Goal: Complete application form

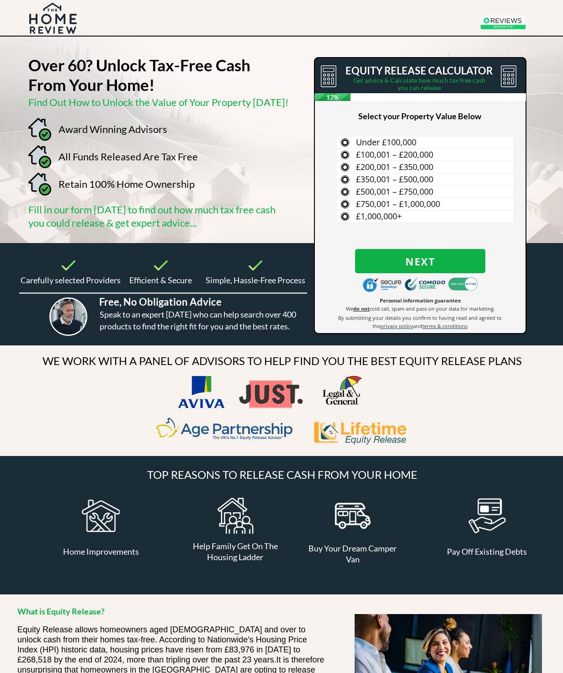
click at [390, 153] on span "£100,001 – £200,000" at bounding box center [394, 154] width 77 height 11
click at [0, 0] on input "£100,001 – £200,000" at bounding box center [0, 0] width 0 height 0
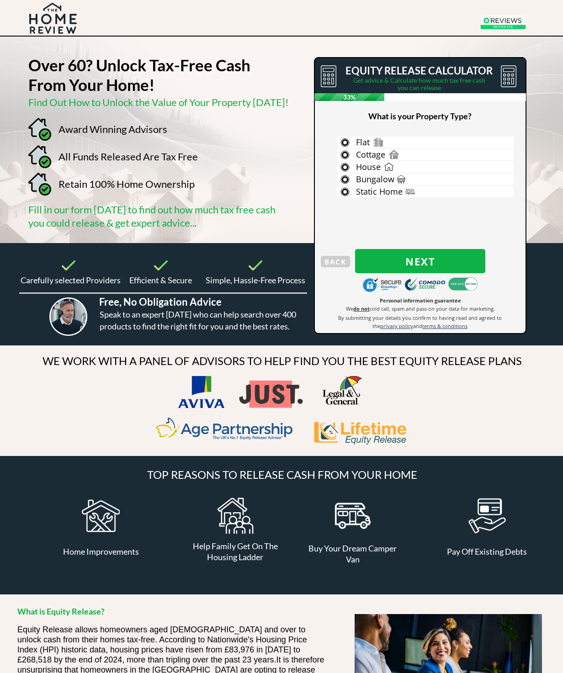
click at [398, 164] on label "House" at bounding box center [425, 166] width 177 height 11
click at [0, 0] on input "House" at bounding box center [0, 0] width 0 height 0
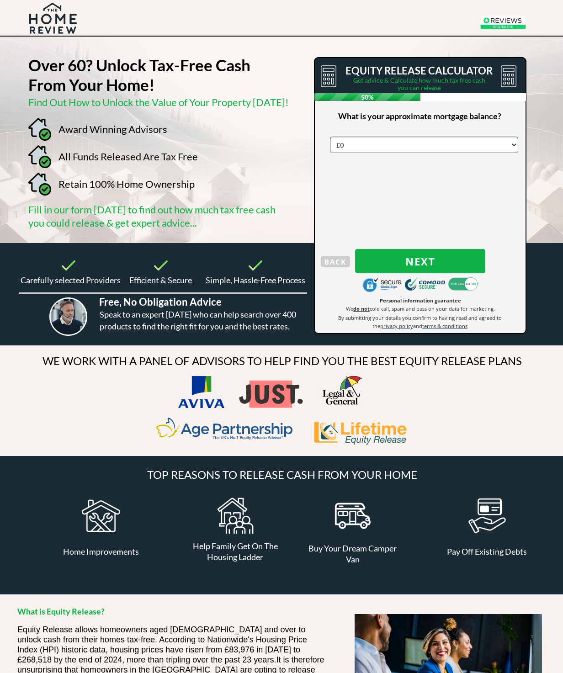
click at [430, 263] on span "Next" at bounding box center [420, 261] width 130 height 12
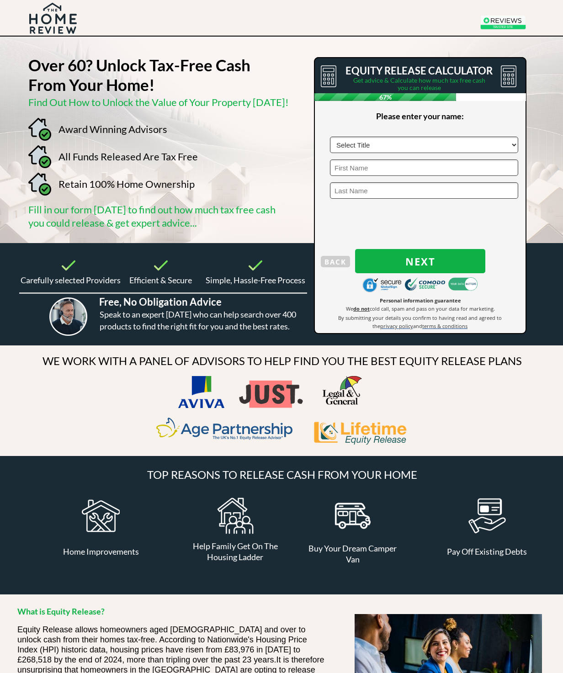
click at [516, 143] on select "Select Title Mr Mrs Ms Miss Dr [PERSON_NAME]" at bounding box center [424, 145] width 188 height 16
select select "Mr"
click at [469, 164] on input "text" at bounding box center [424, 167] width 188 height 16
type input "[PERSON_NAME]"
click at [441, 191] on input "text" at bounding box center [424, 190] width 188 height 16
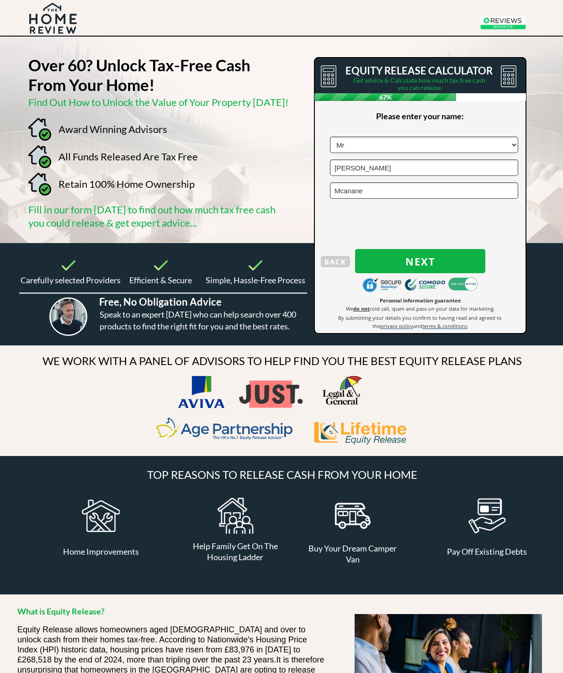
type input "[PERSON_NAME]"
click at [442, 261] on span "Next" at bounding box center [420, 261] width 130 height 12
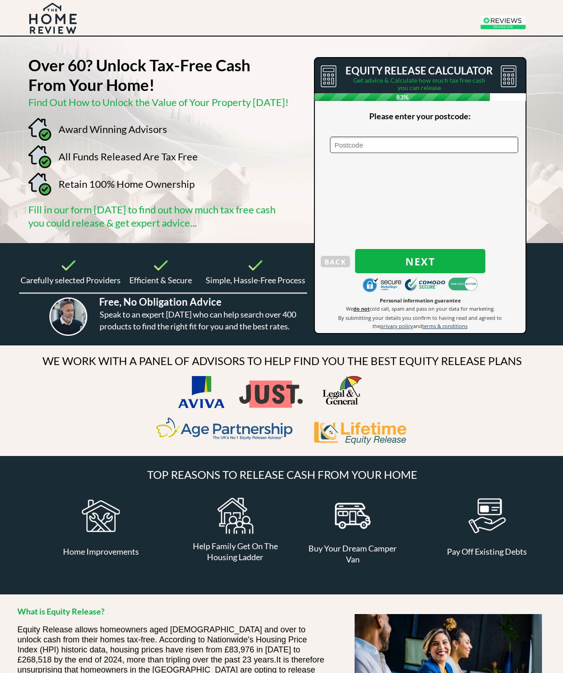
click at [434, 147] on input "text" at bounding box center [424, 145] width 188 height 16
type input "Dn17 4eh"
click at [455, 258] on span "Next" at bounding box center [420, 261] width 130 height 12
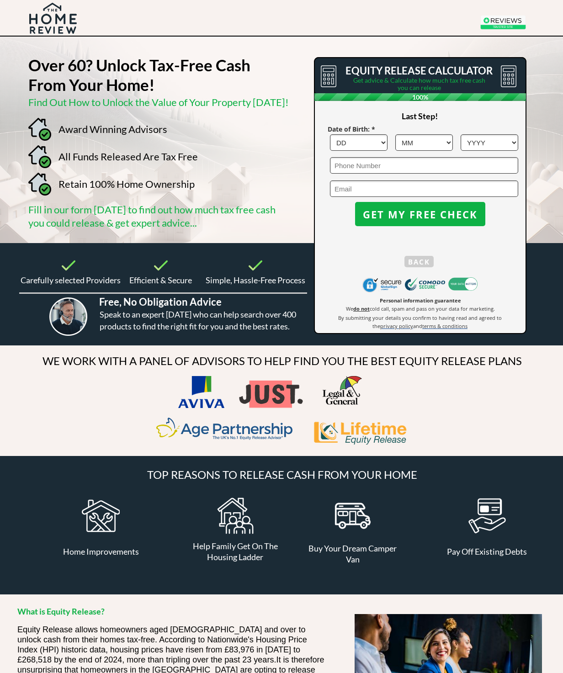
click at [385, 142] on select "DD 1 2 3 4 5 6 7 8 9 10 11 12 13 14 15 16 17 18 19 20 21 22 23 24 25 26 27 28 2…" at bounding box center [359, 142] width 58 height 16
select select "22"
click at [449, 143] on select "MM 1 2 3 4 5 6 7 8 9 10 11 12" at bounding box center [424, 142] width 58 height 16
select select "5"
click at [514, 141] on select "YYYY 1966 1965 1964 1963 1962 1961 1960 1959 1958 1957 1956 1955 1954 1953 1952…" at bounding box center [489, 142] width 58 height 16
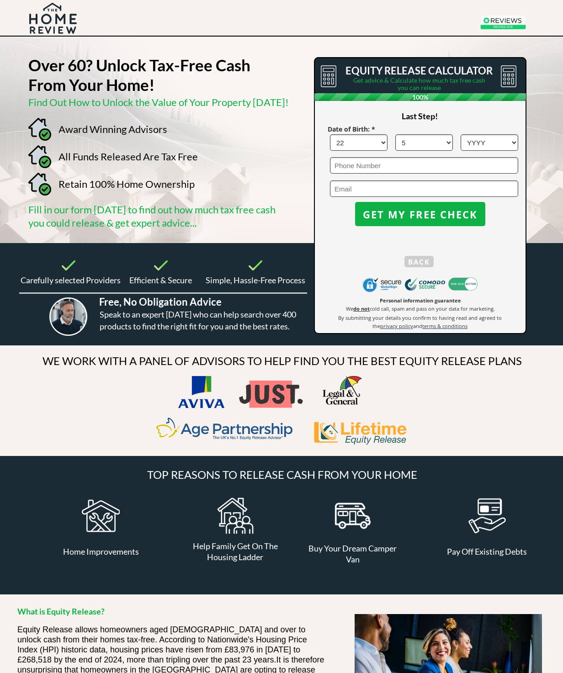
select select "1959"
click at [440, 217] on span "GET MY FREE CHECK" at bounding box center [420, 214] width 130 height 12
click at [383, 188] on input "email" at bounding box center [424, 188] width 188 height 16
click at [457, 215] on span "GET MY FREE CHECK" at bounding box center [420, 214] width 130 height 12
click at [442, 217] on span "GET MY FREE CHECK" at bounding box center [420, 214] width 130 height 12
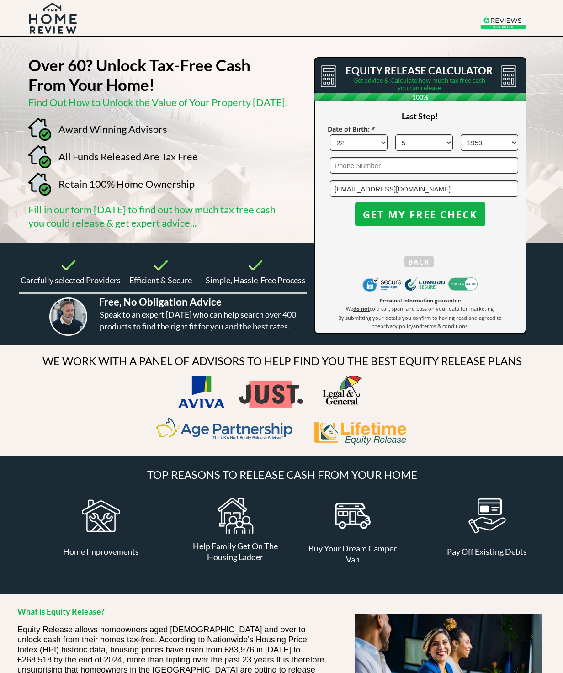
click at [477, 188] on input "[EMAIL_ADDRESS][DOMAIN_NAME]" at bounding box center [424, 188] width 188 height 16
type input "se"
click at [510, 141] on select "YYYY 1966 1965 1964 1963 1962 1961 1960 1959 1958 1957 1956 1955 1954 1953 1952…" at bounding box center [489, 142] width 58 height 16
